Goal: Find specific page/section: Find specific page/section

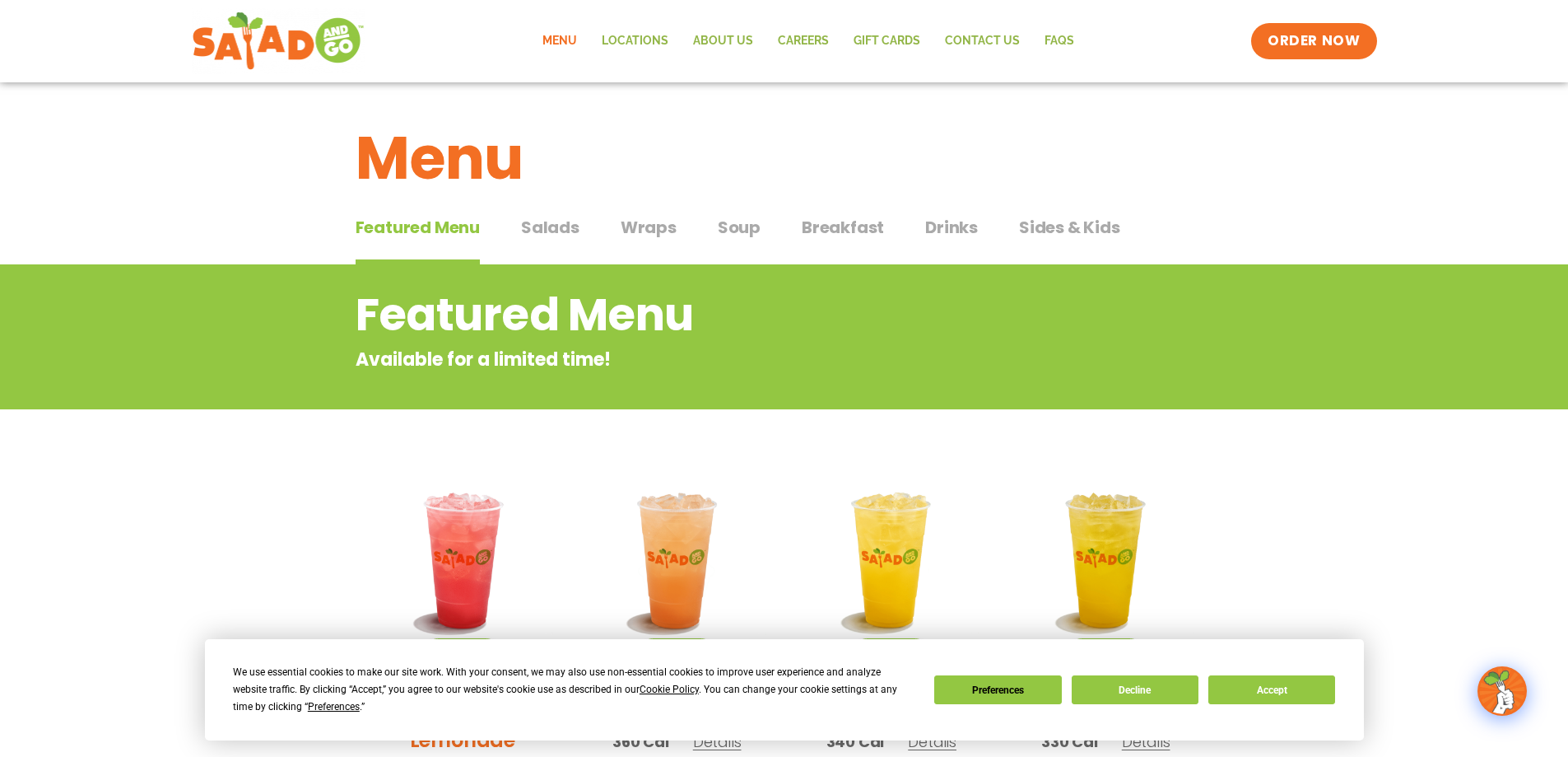
click at [530, 229] on span "Salads" at bounding box center [550, 227] width 59 height 25
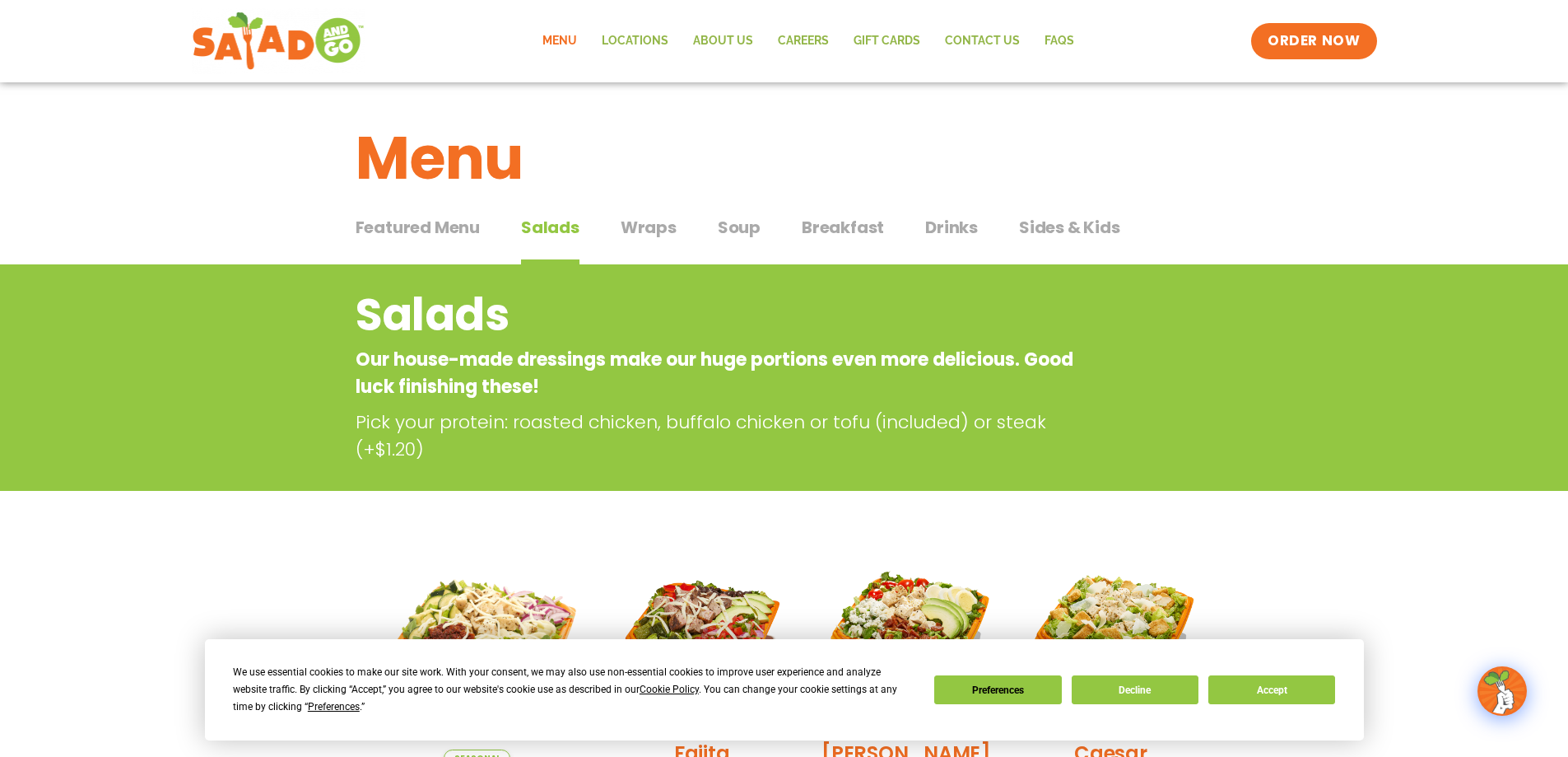
scroll to position [412, 0]
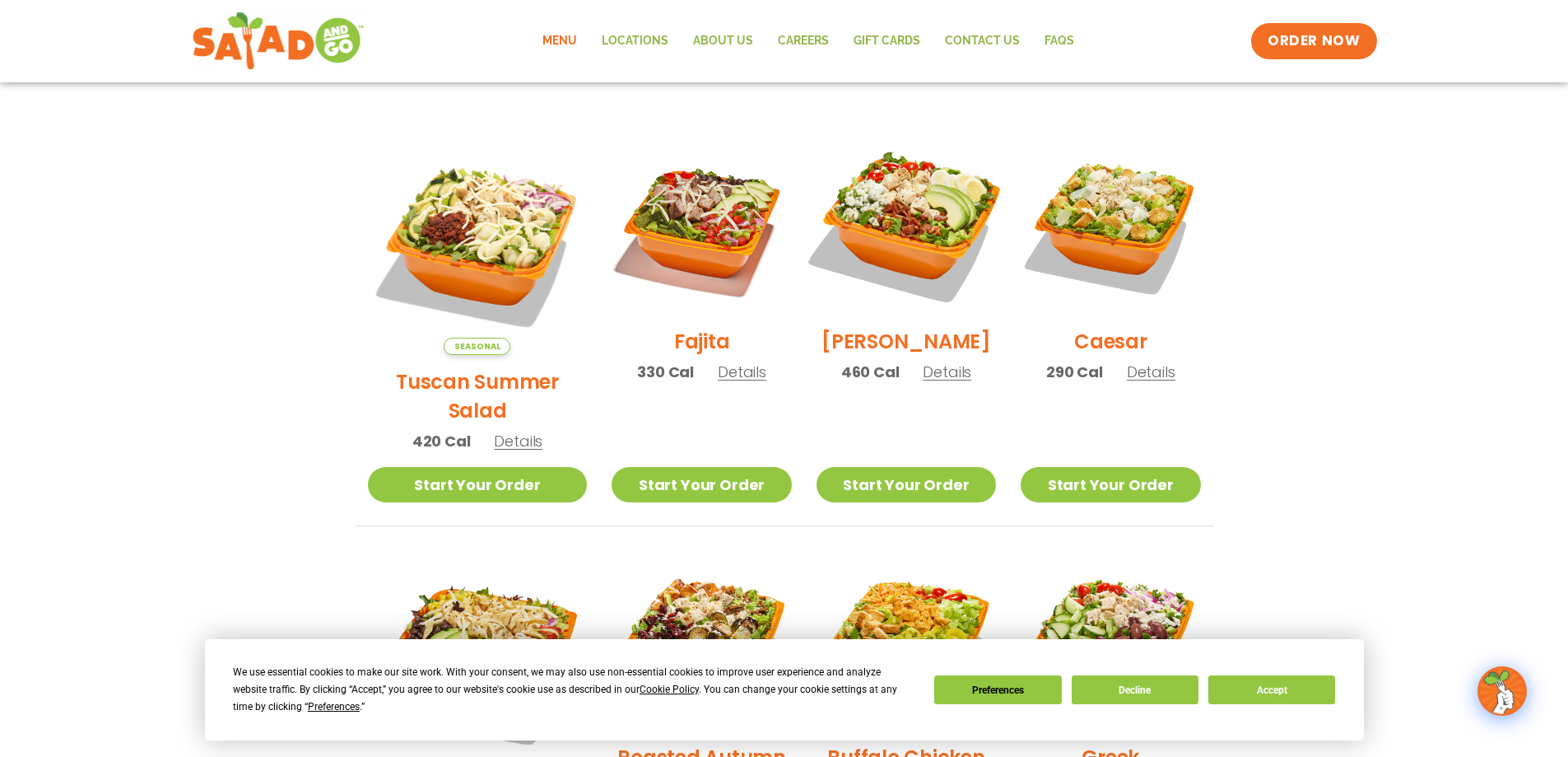
click at [930, 227] on img at bounding box center [906, 224] width 211 height 211
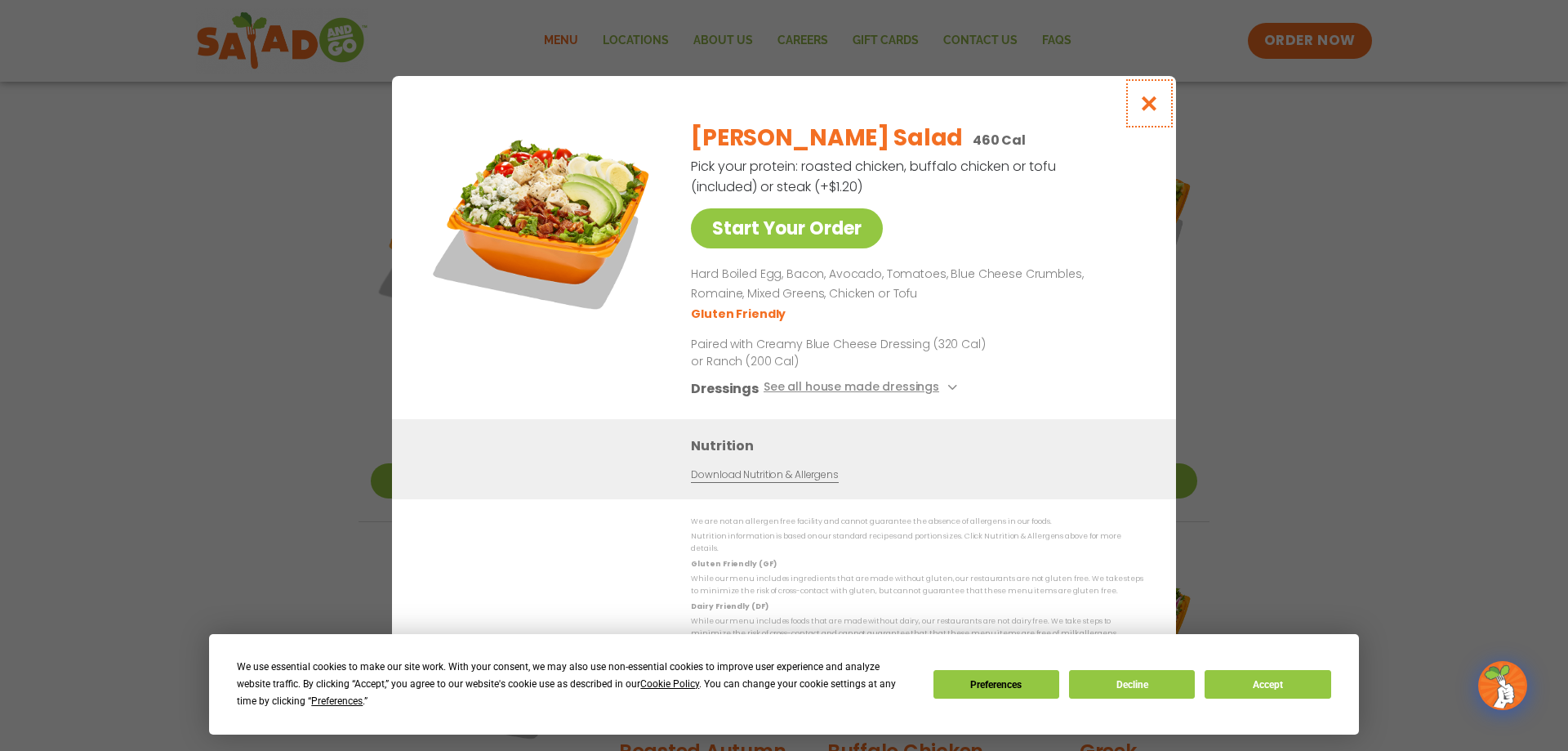
click at [1152, 112] on icon "Close modal" at bounding box center [1148, 103] width 20 height 17
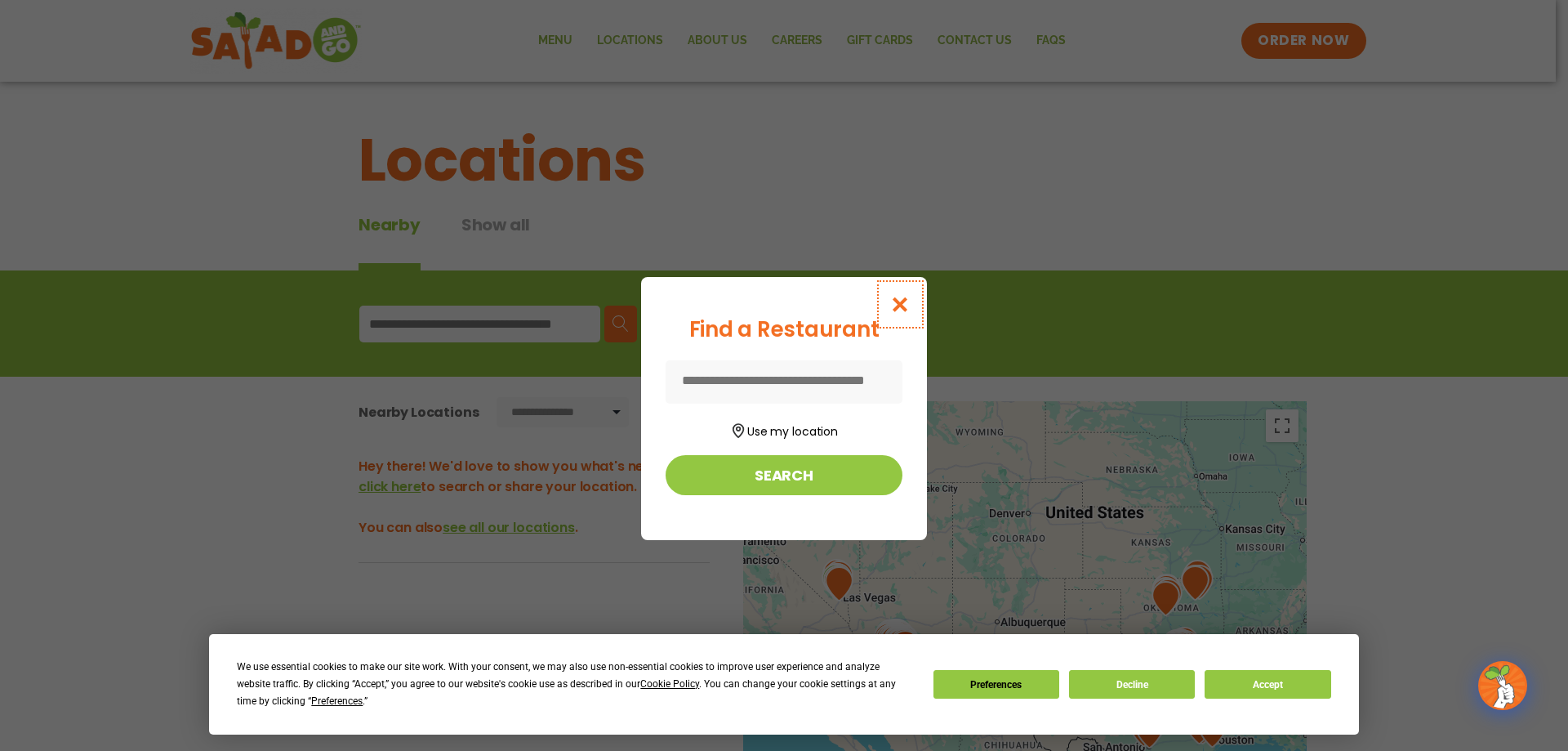
click at [898, 307] on icon "Close modal" at bounding box center [899, 304] width 20 height 17
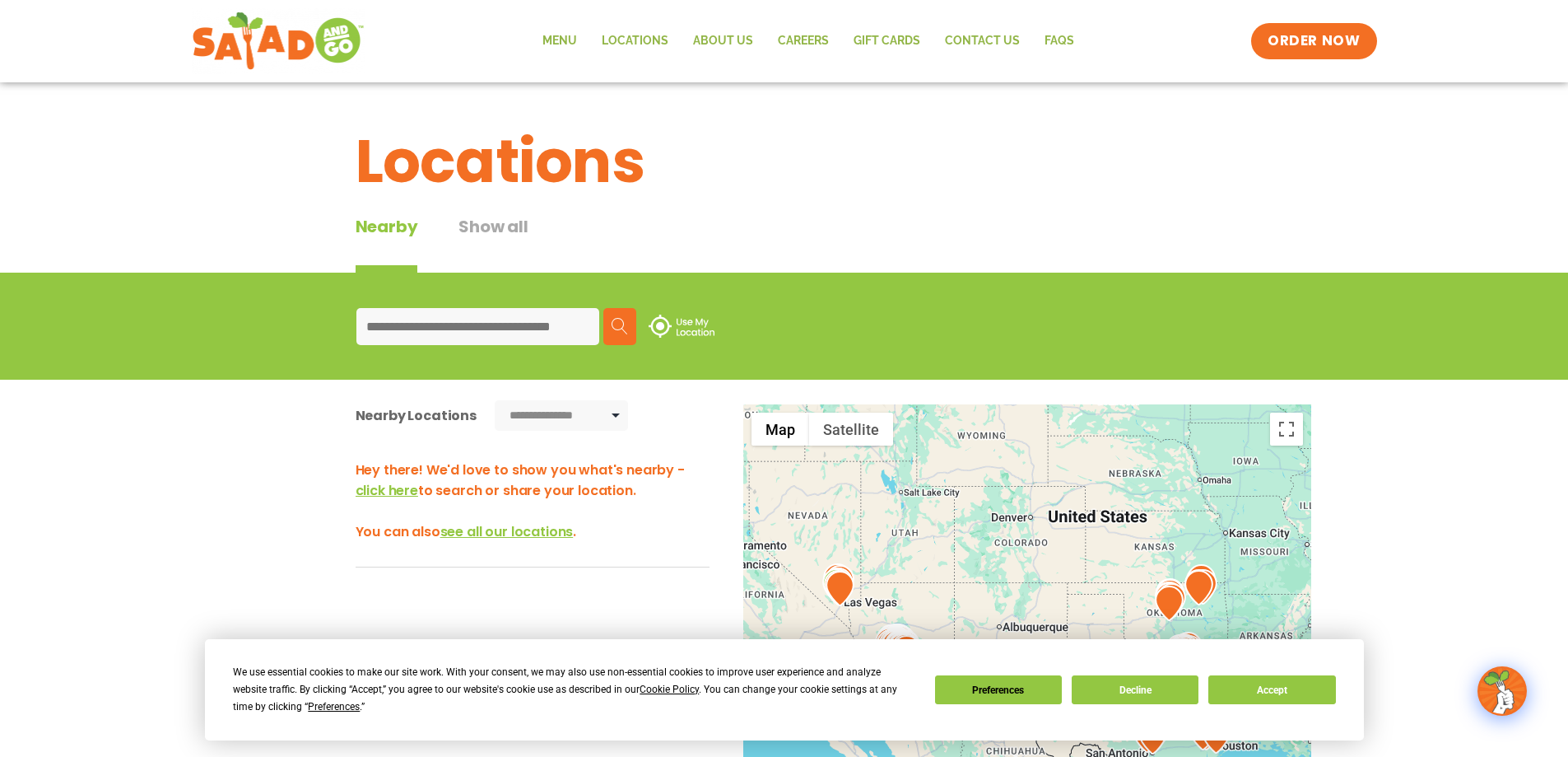
click at [444, 333] on input at bounding box center [478, 326] width 243 height 38
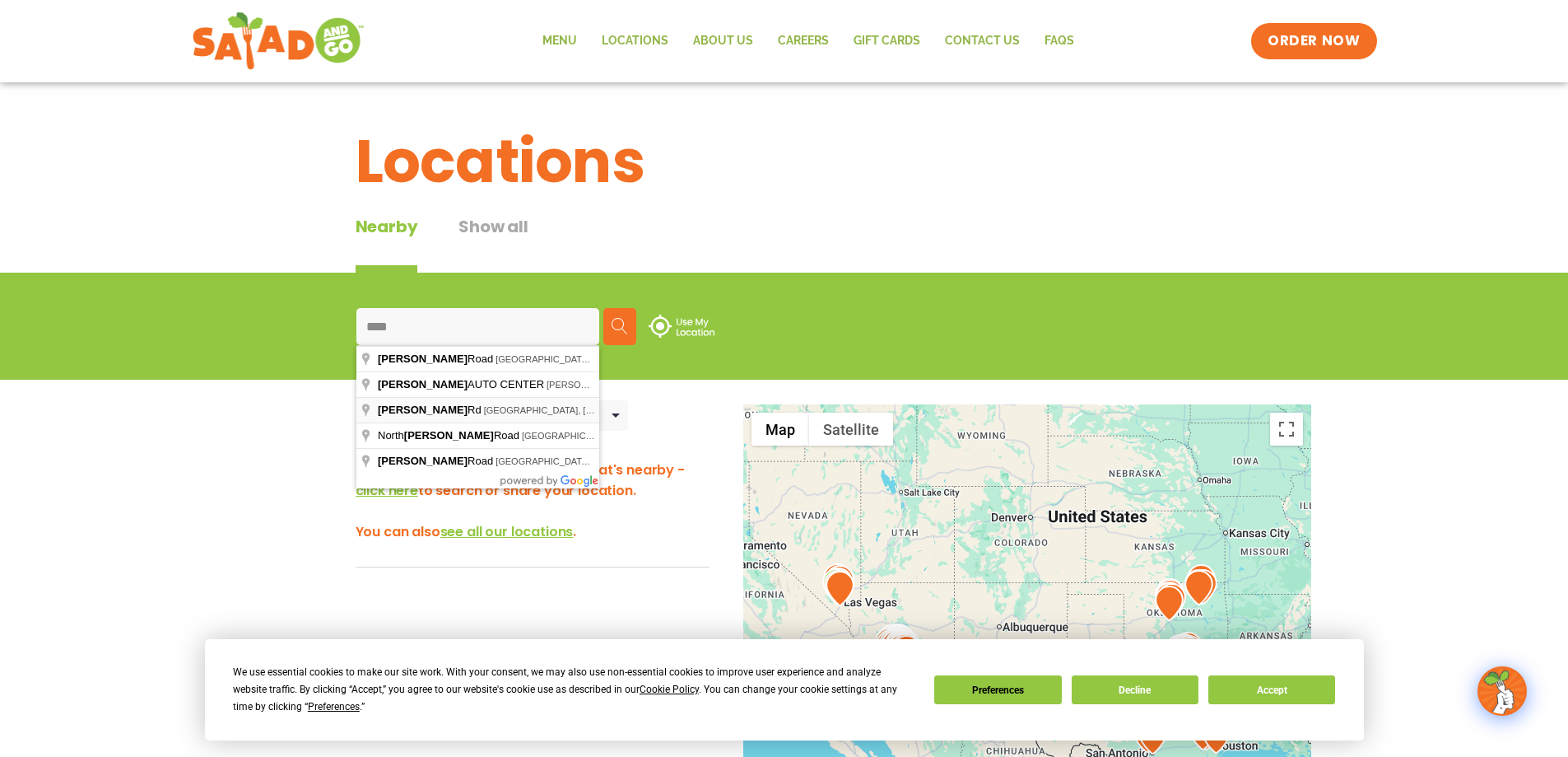
type input "**********"
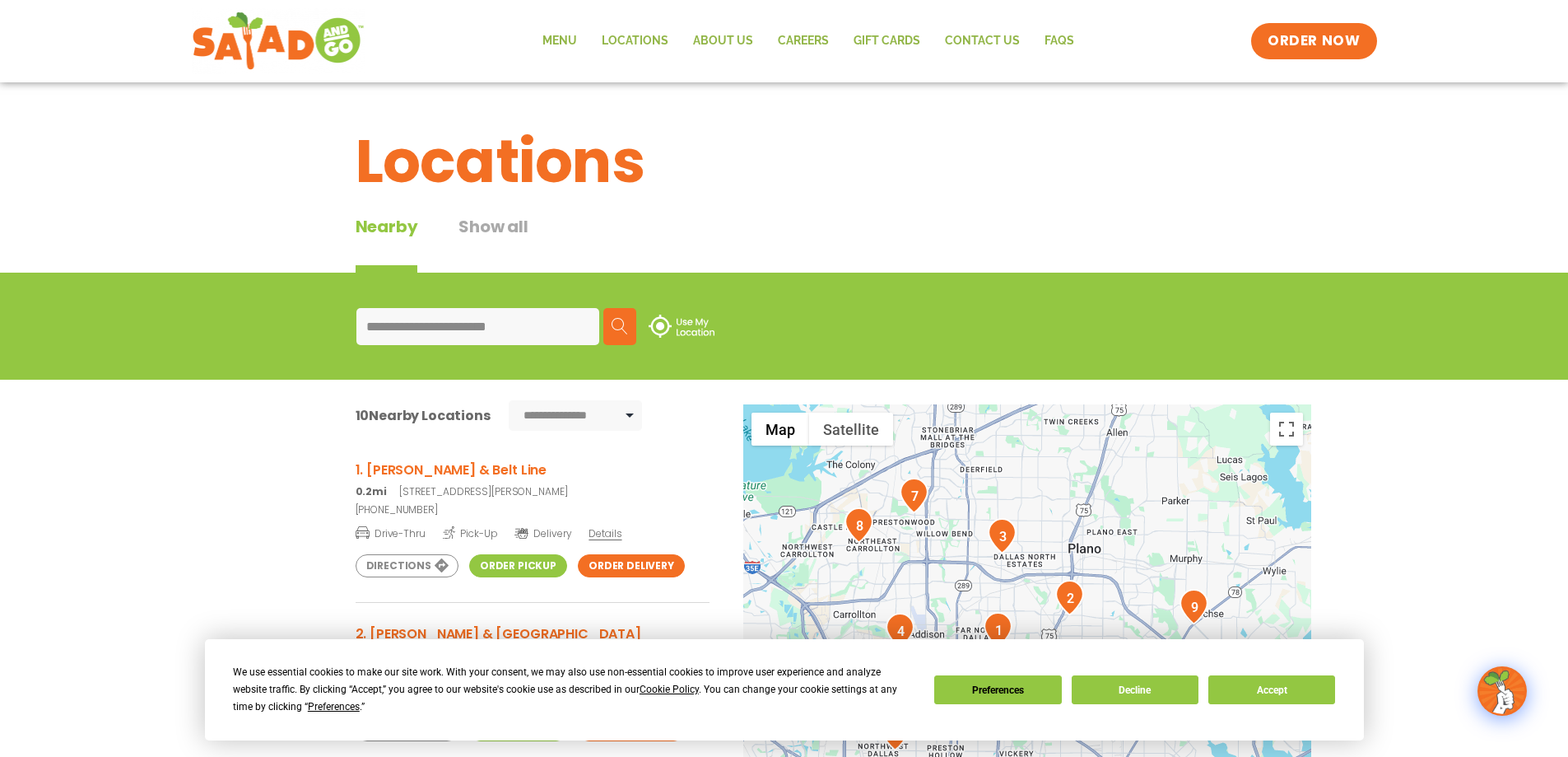
scroll to position [164, 0]
